Goal: Task Accomplishment & Management: Manage account settings

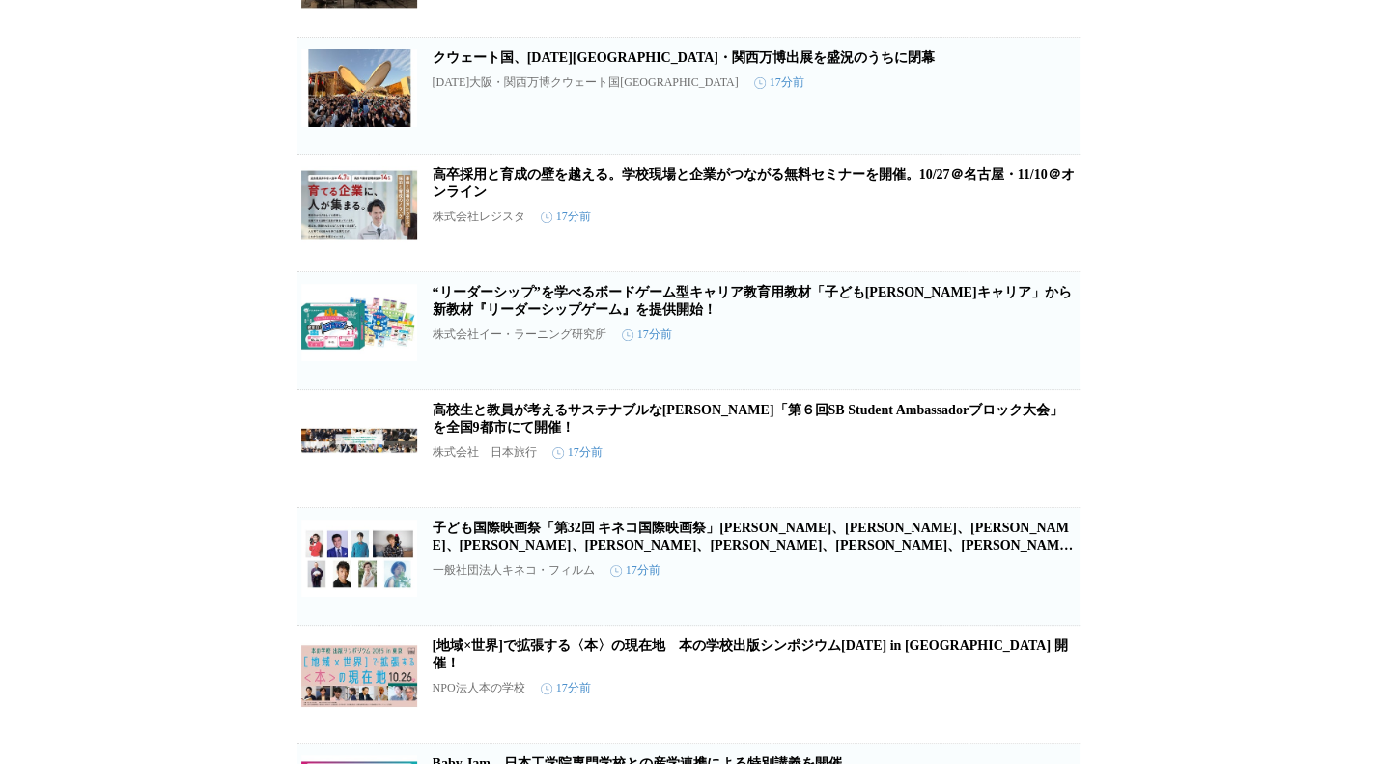
scroll to position [1797, 0]
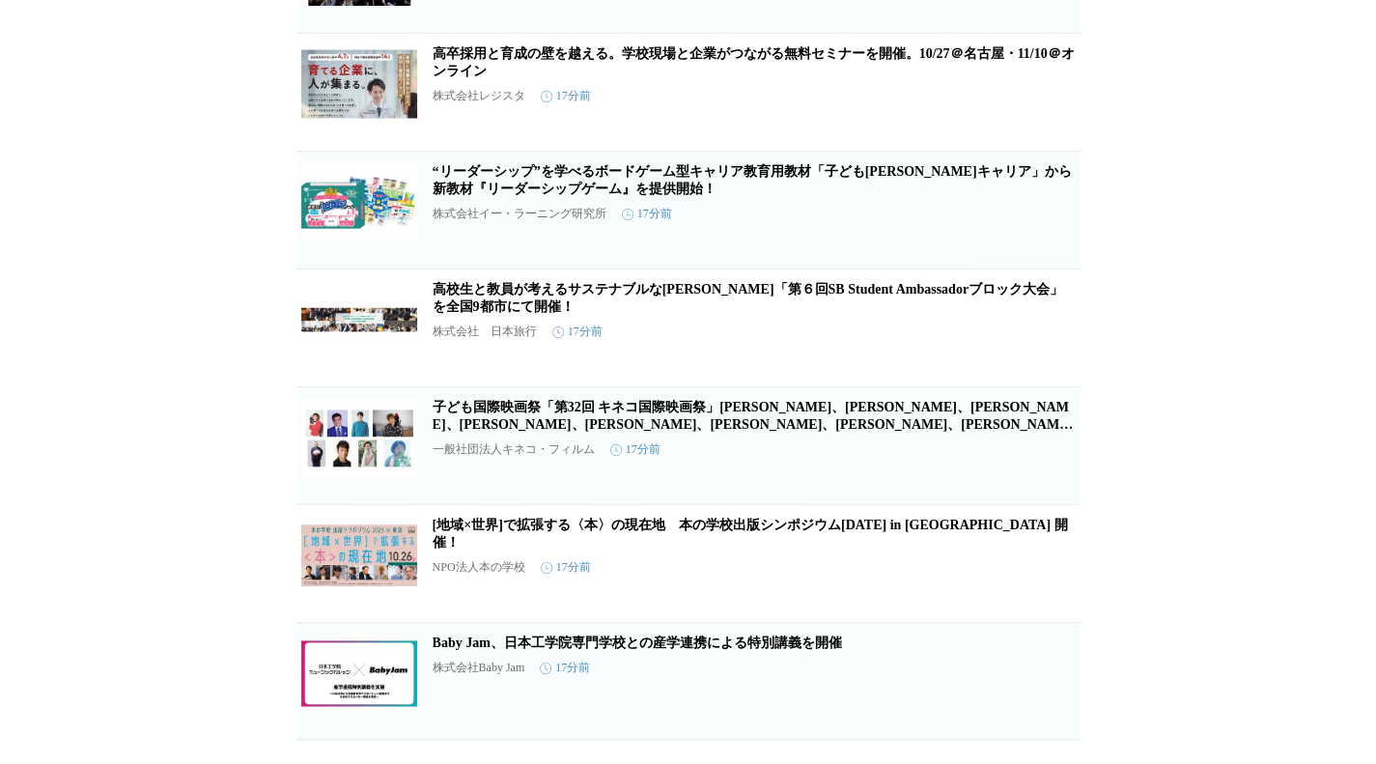
click at [718, 314] on link "高校生と教員が考えるサステナブルな[PERSON_NAME]「第６回SB Student Ambassadorブロック大会」 を全国9都市にて開催！" at bounding box center [747, 298] width 630 height 32
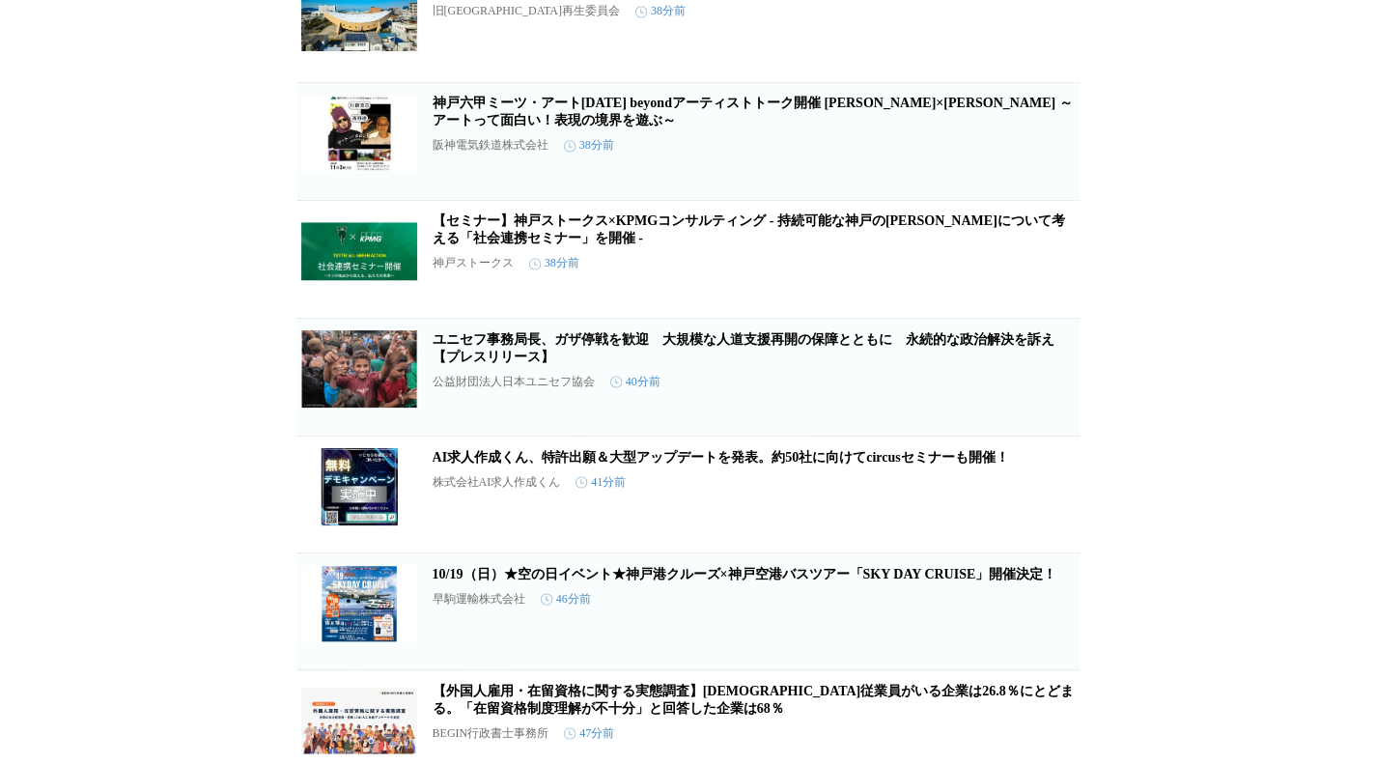
scroll to position [5927, 0]
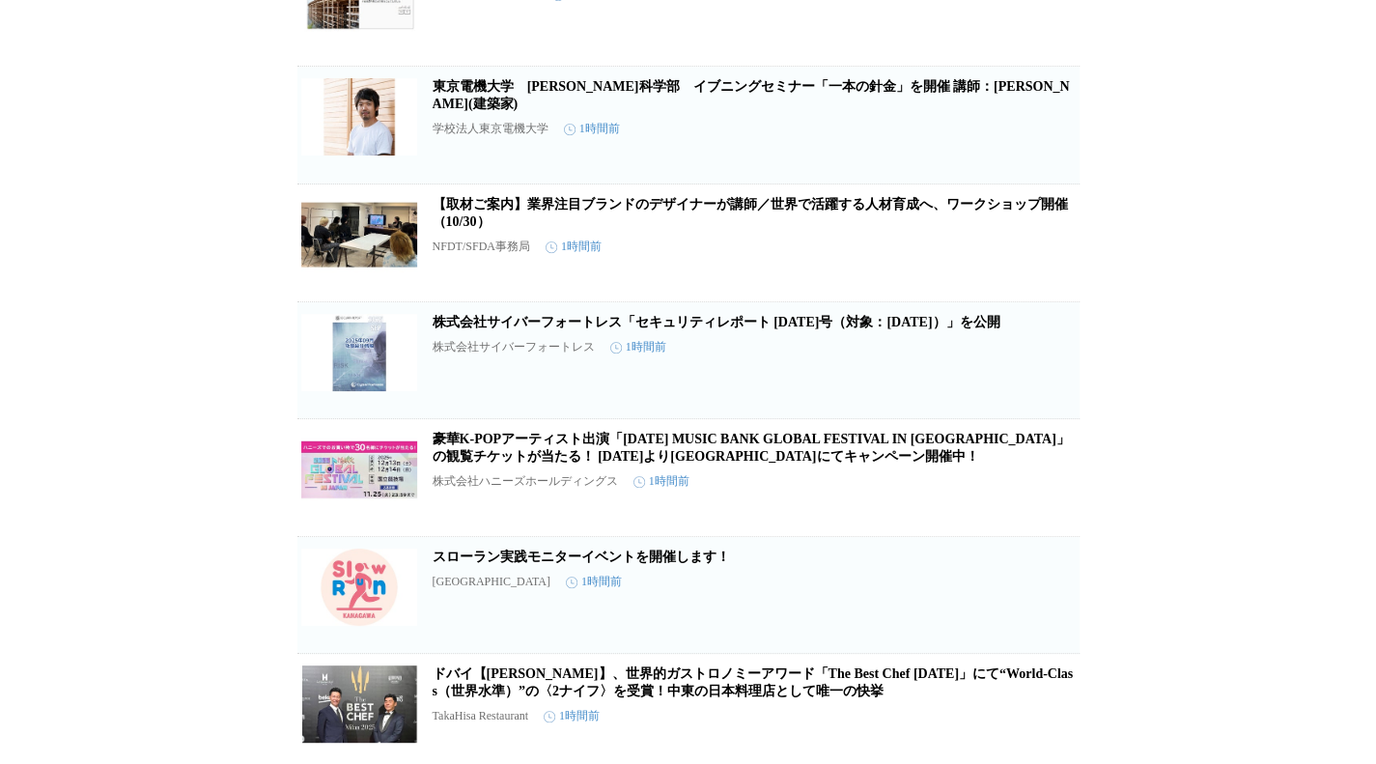
scroll to position [8826, 0]
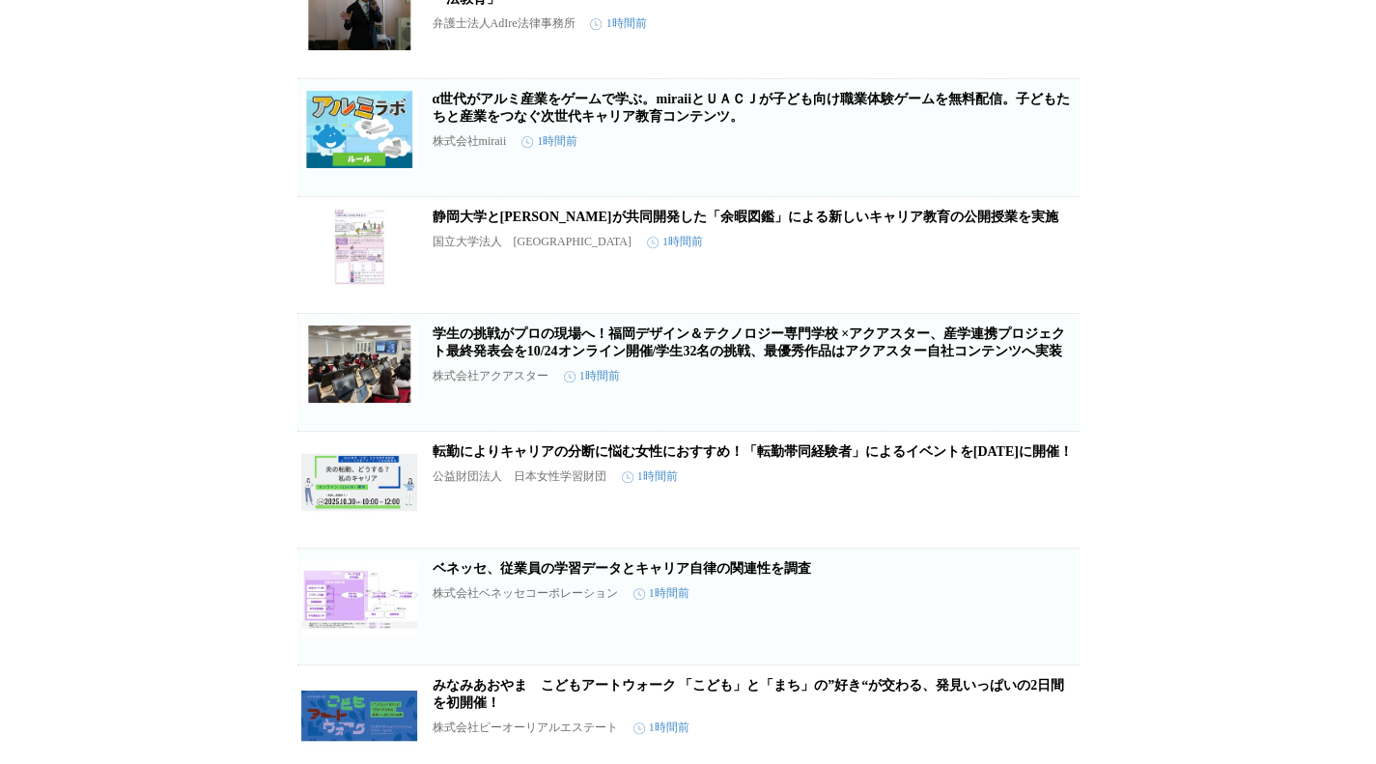
scroll to position [13152, 0]
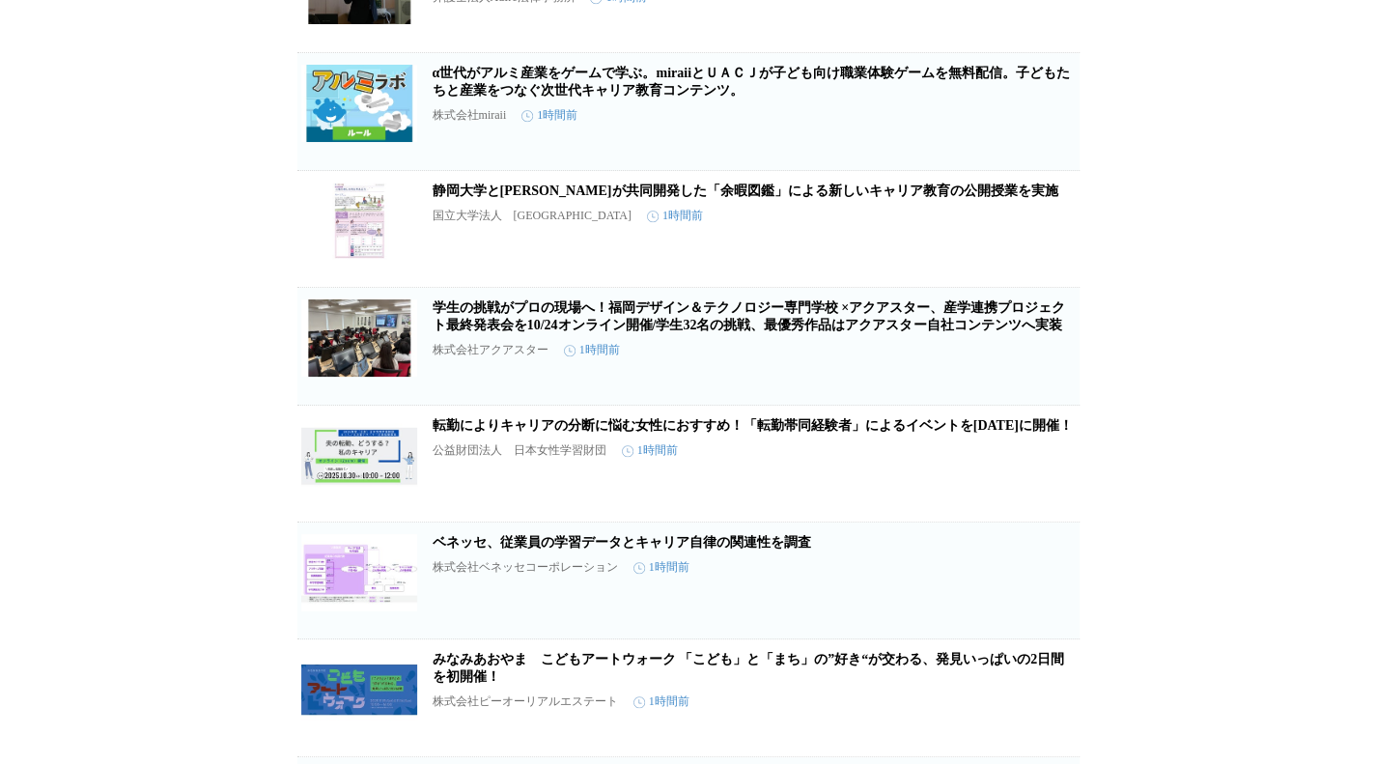
click at [981, 14] on icon "button" at bounding box center [978, 1] width 23 height 23
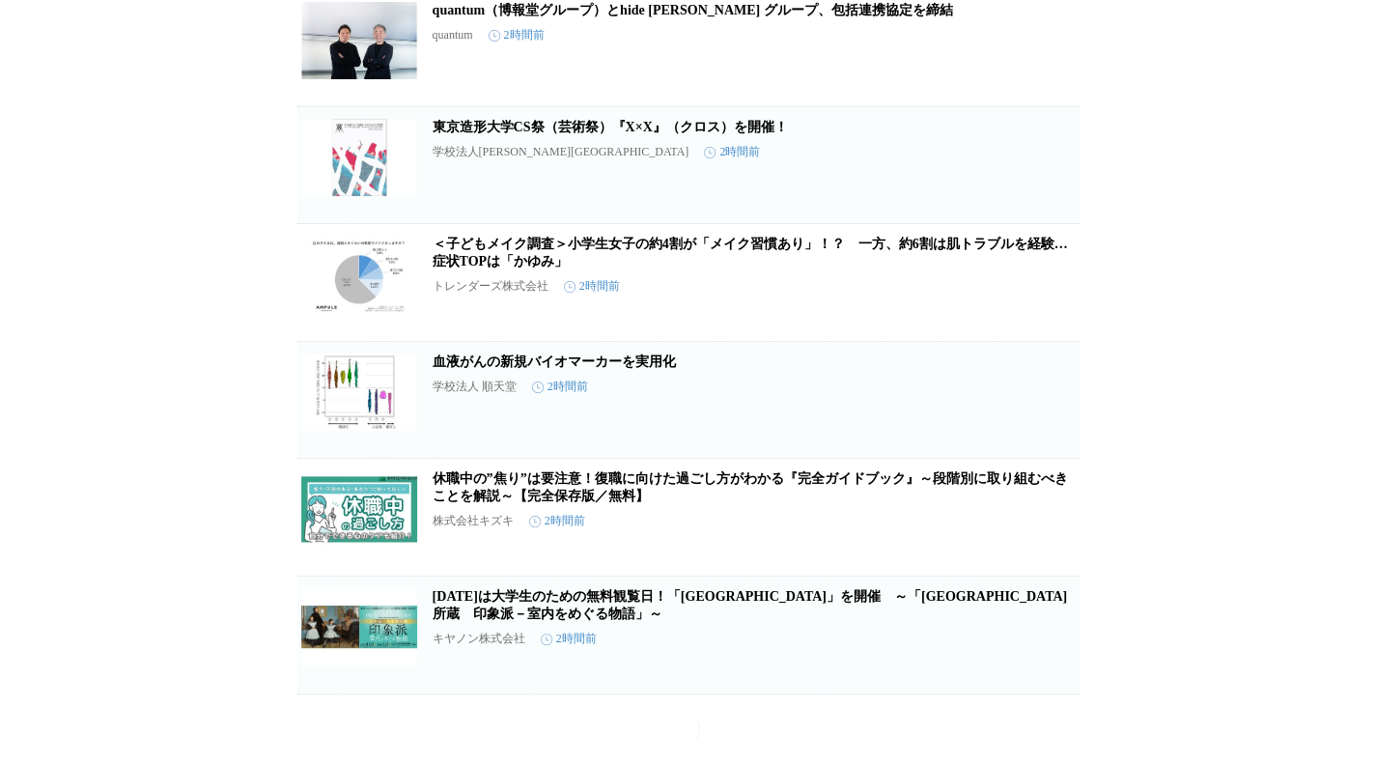
scroll to position [20865, 0]
click at [990, 341] on button "保存する" at bounding box center [979, 310] width 62 height 62
click at [985, 294] on div "トレンダーズ株式会社 2時間前" at bounding box center [753, 286] width 643 height 16
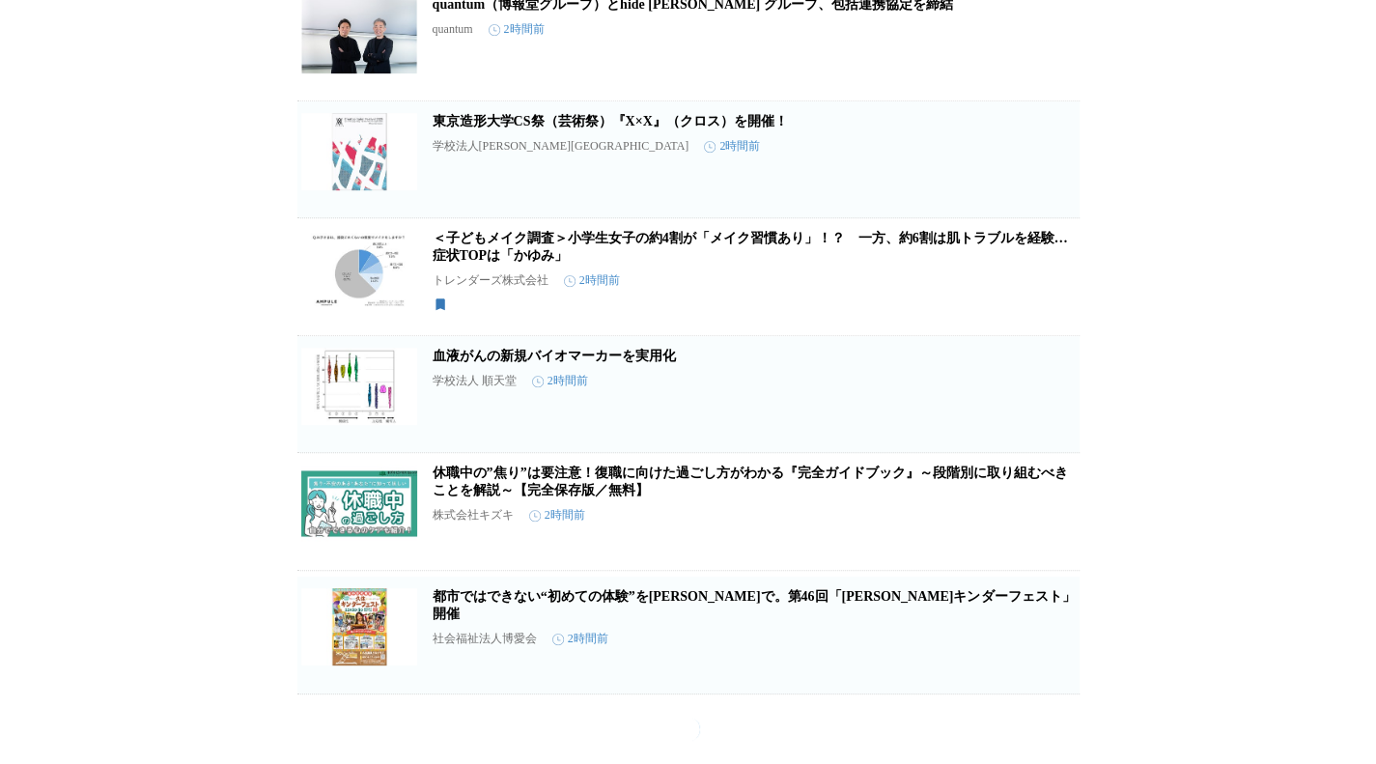
scroll to position [20873, 0]
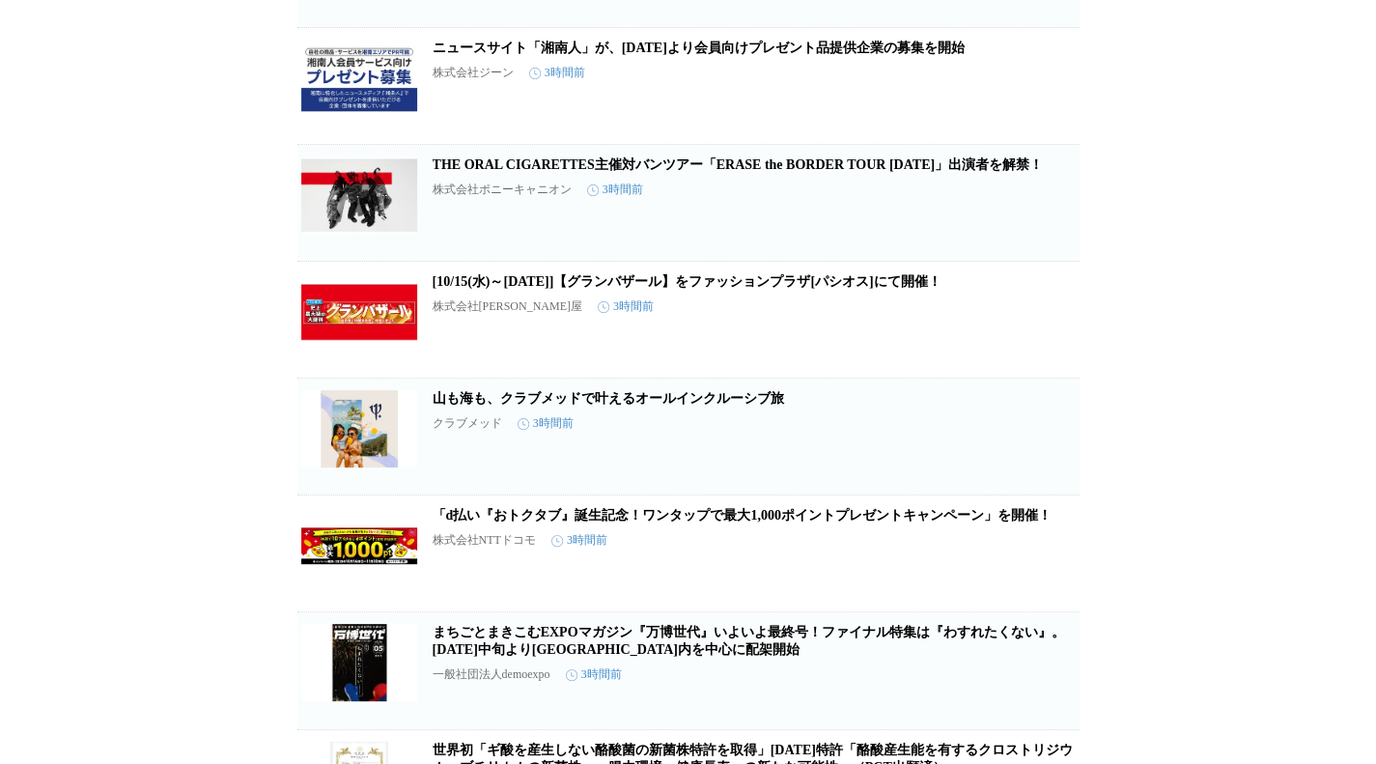
scroll to position [24769, 0]
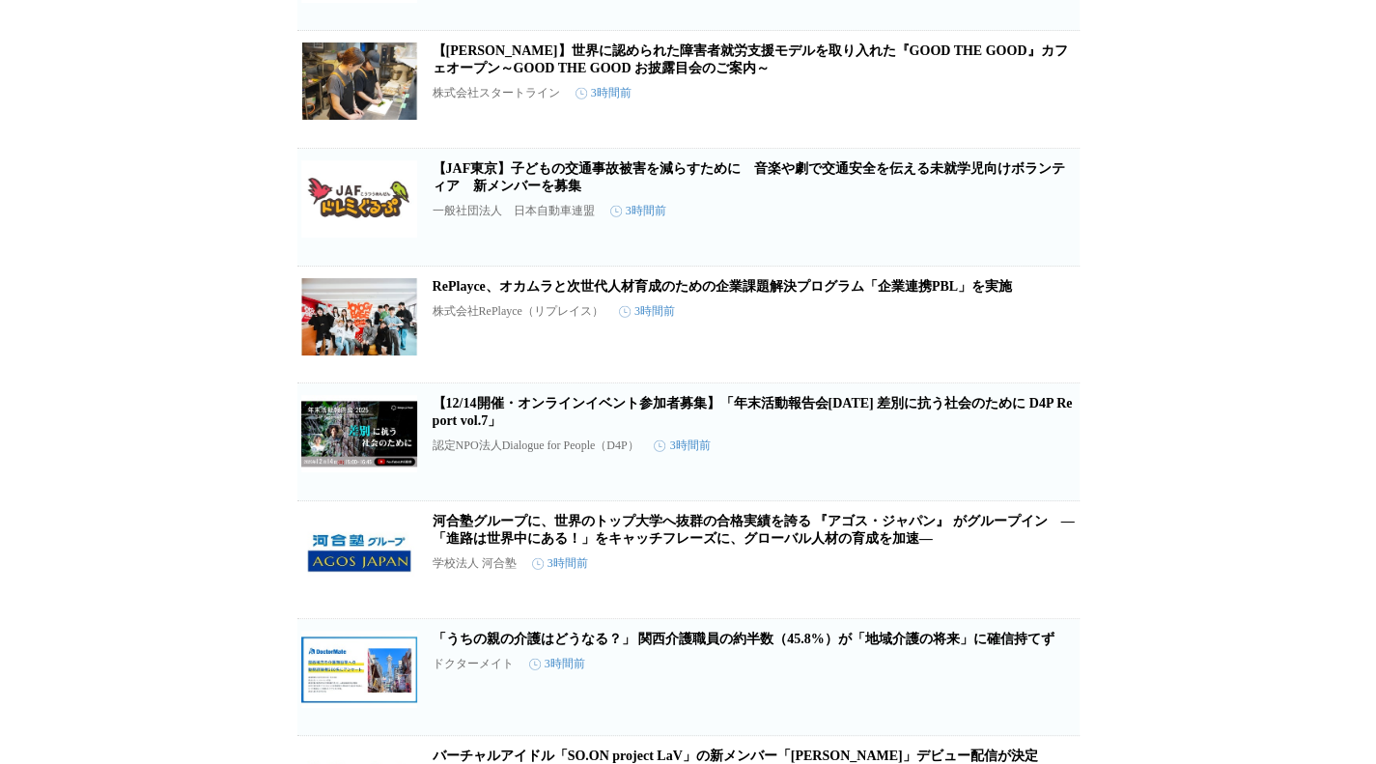
scroll to position [27733, 0]
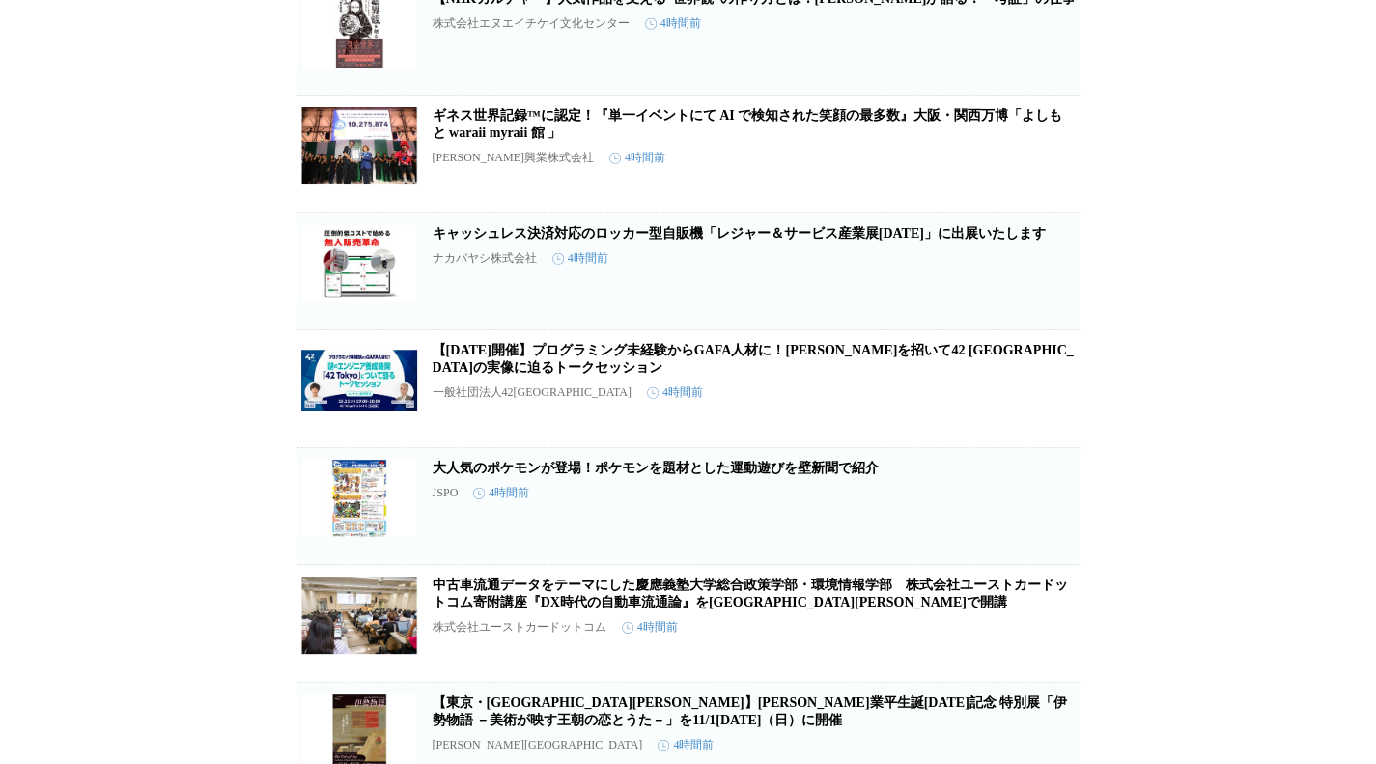
scroll to position [31943, 0]
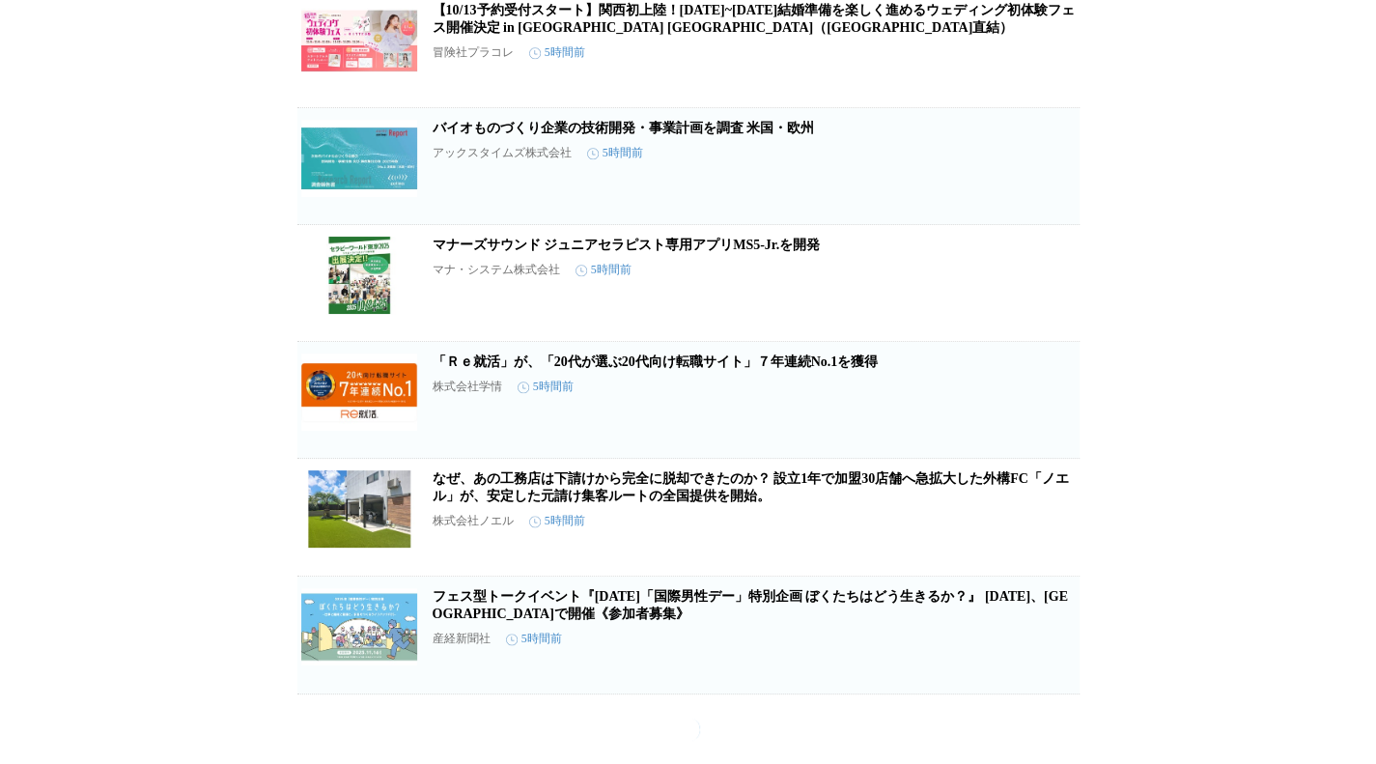
scroll to position [47002, 0]
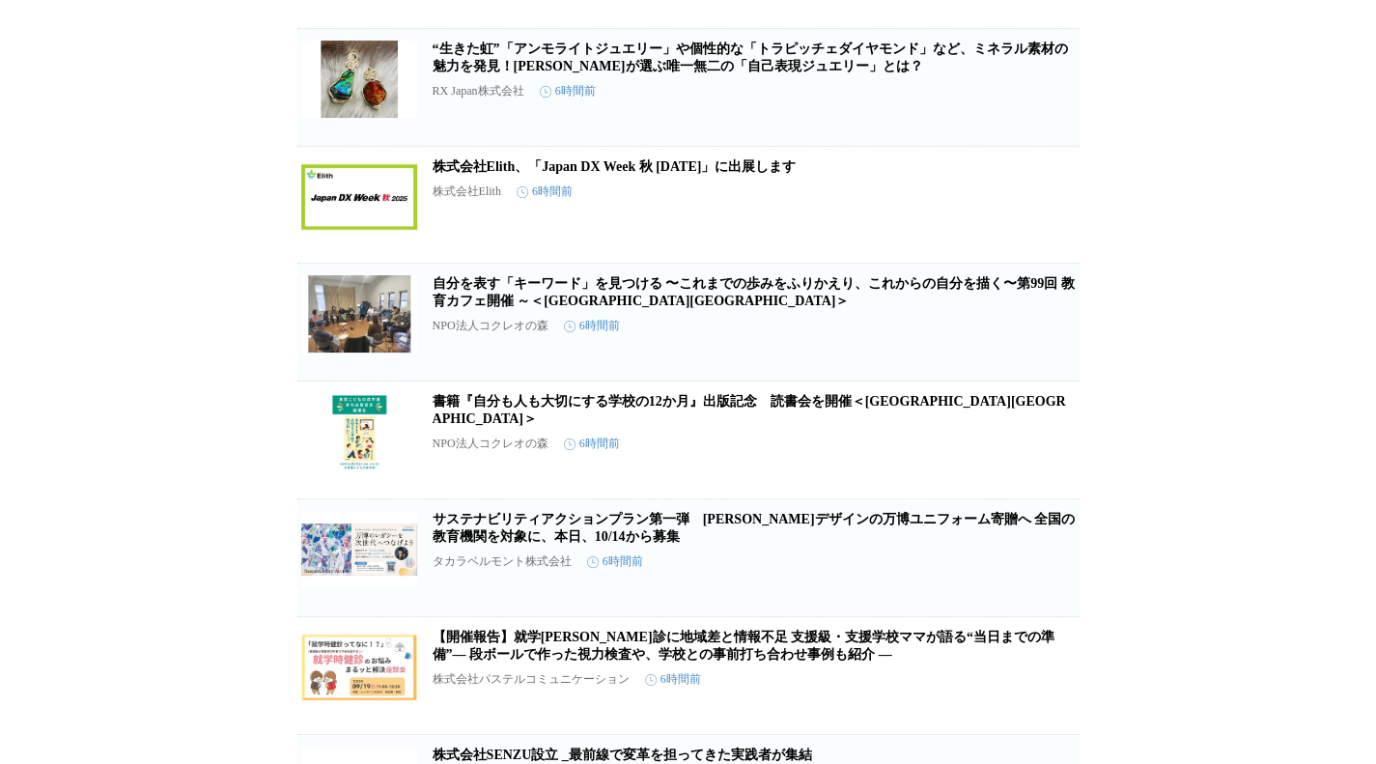
scroll to position [57868, 0]
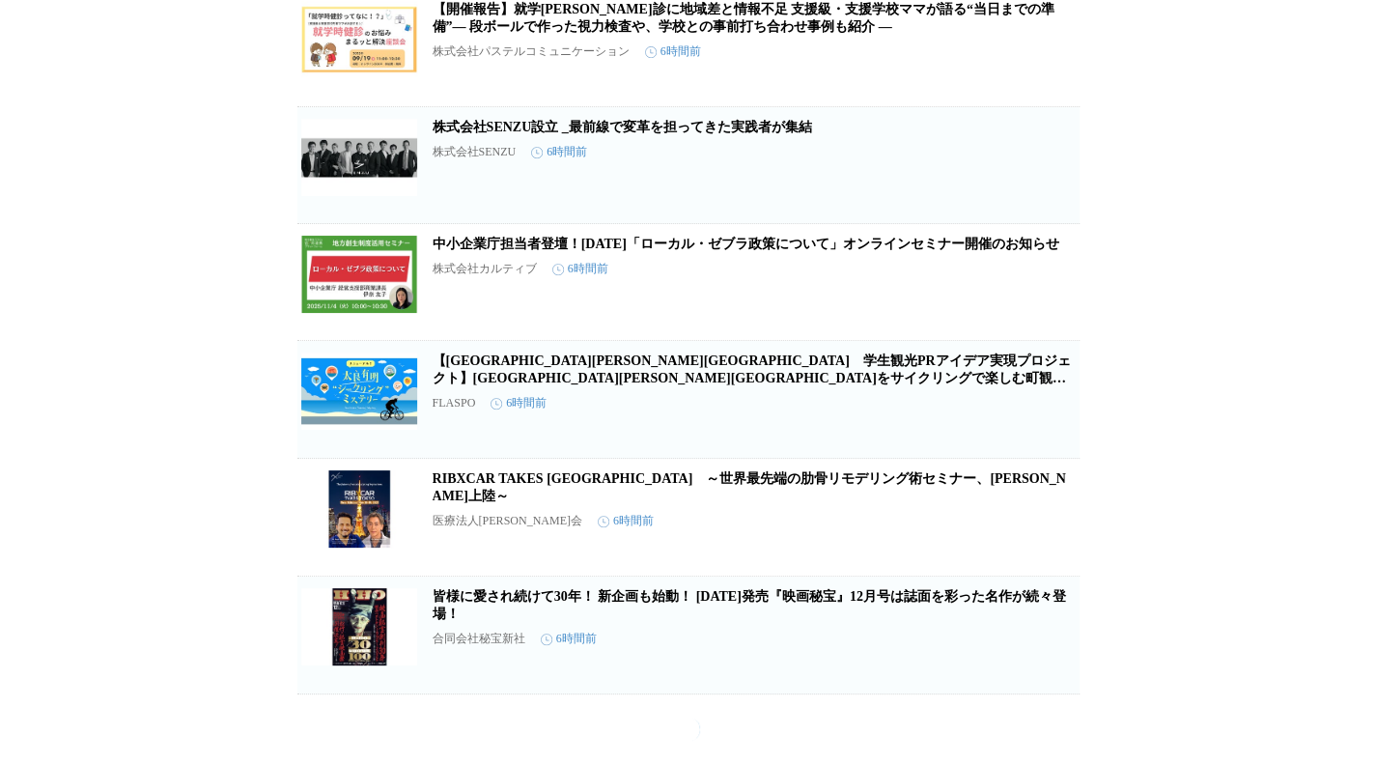
scroll to position [59188, 0]
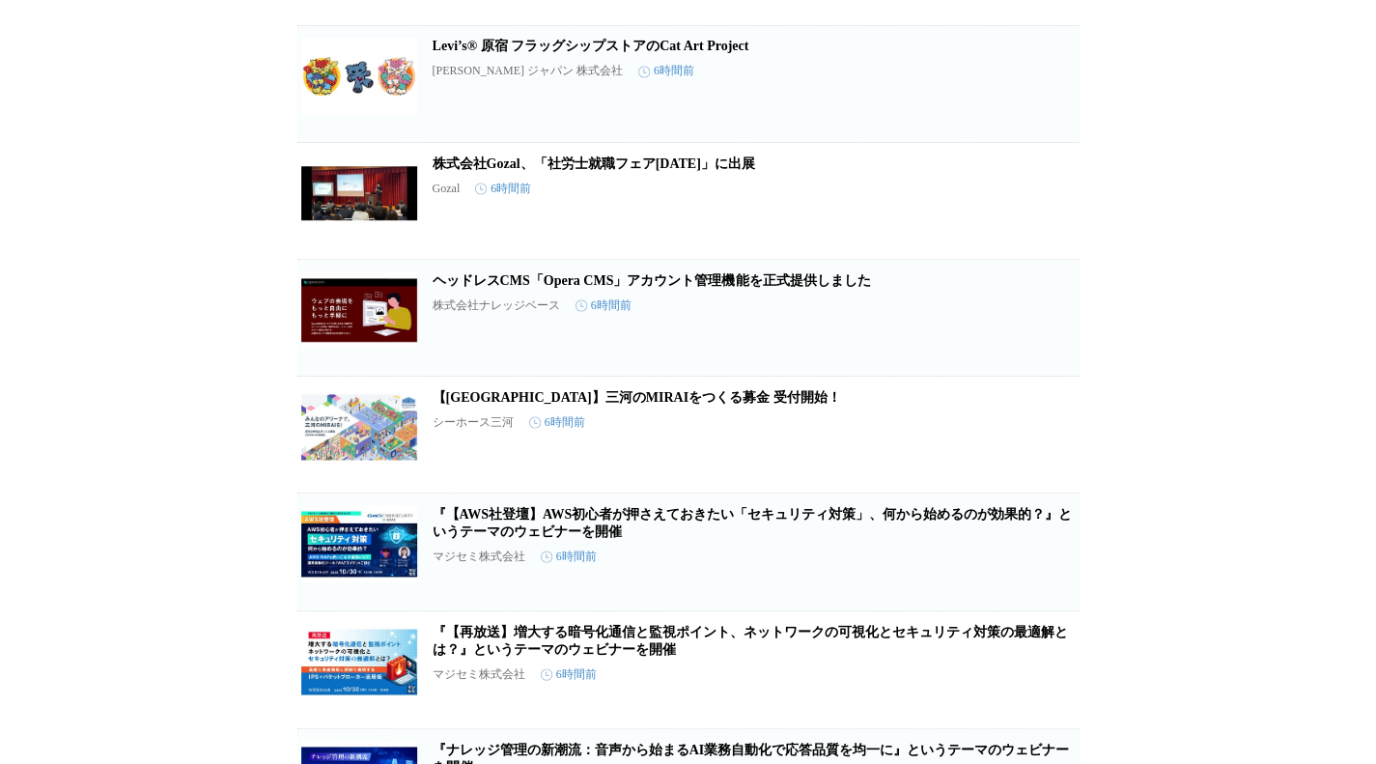
scroll to position [61894, 0]
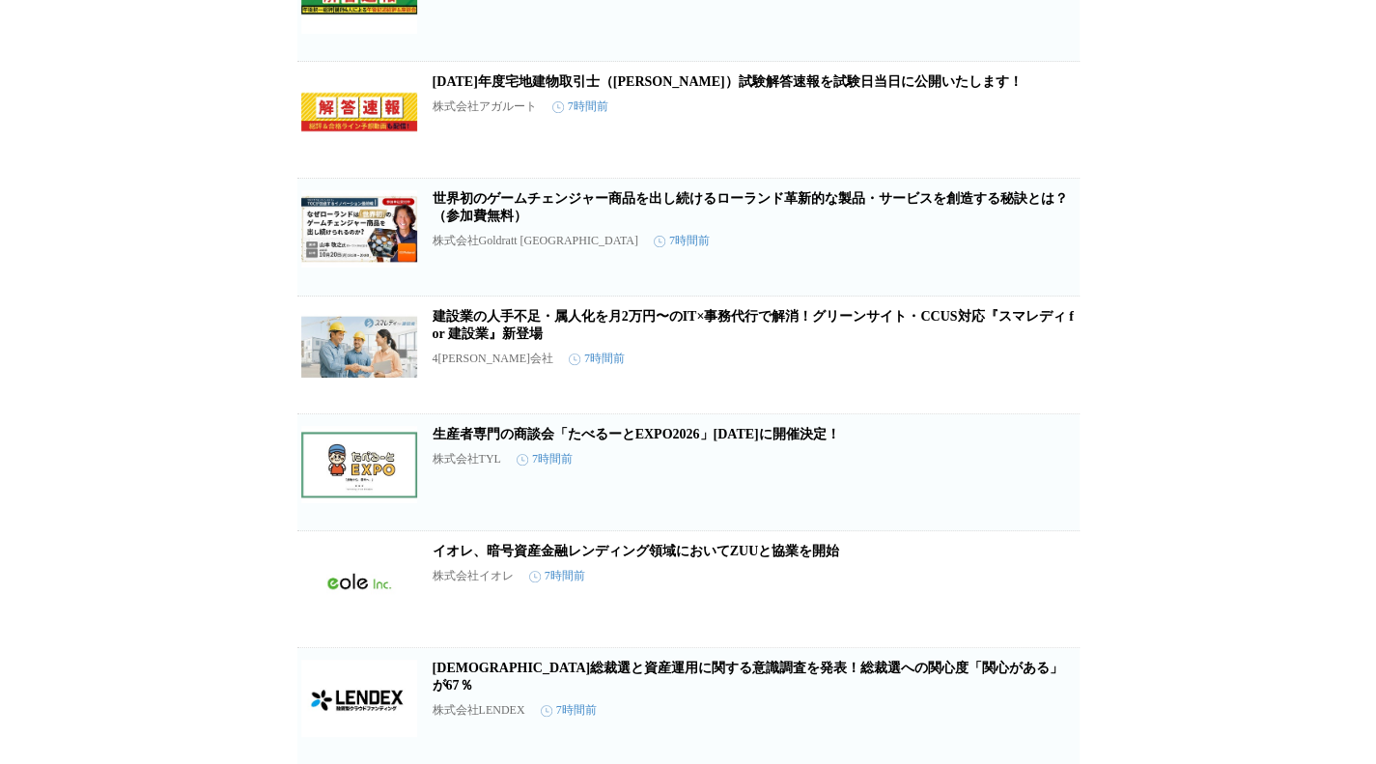
scroll to position [64444, 0]
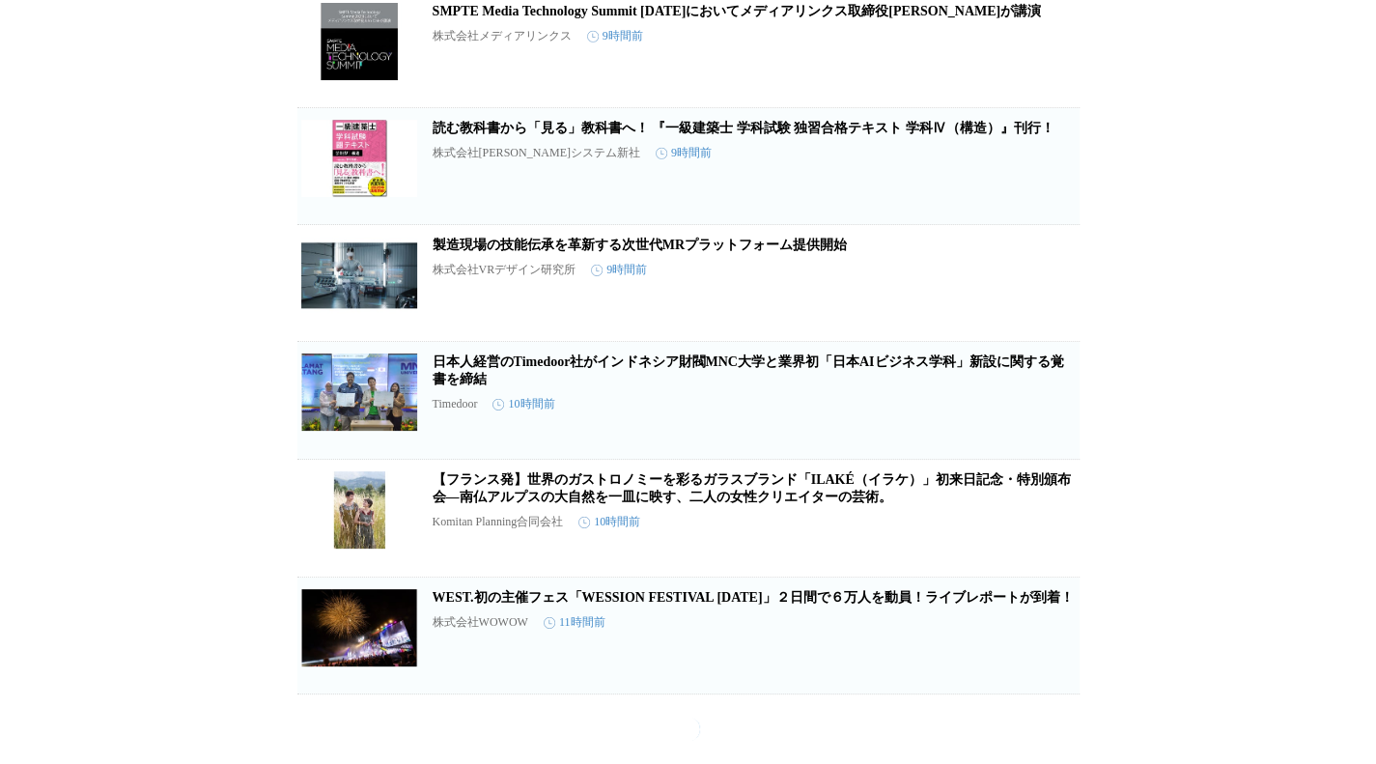
scroll to position [65952, 0]
